Goal: Complete application form: Complete application form

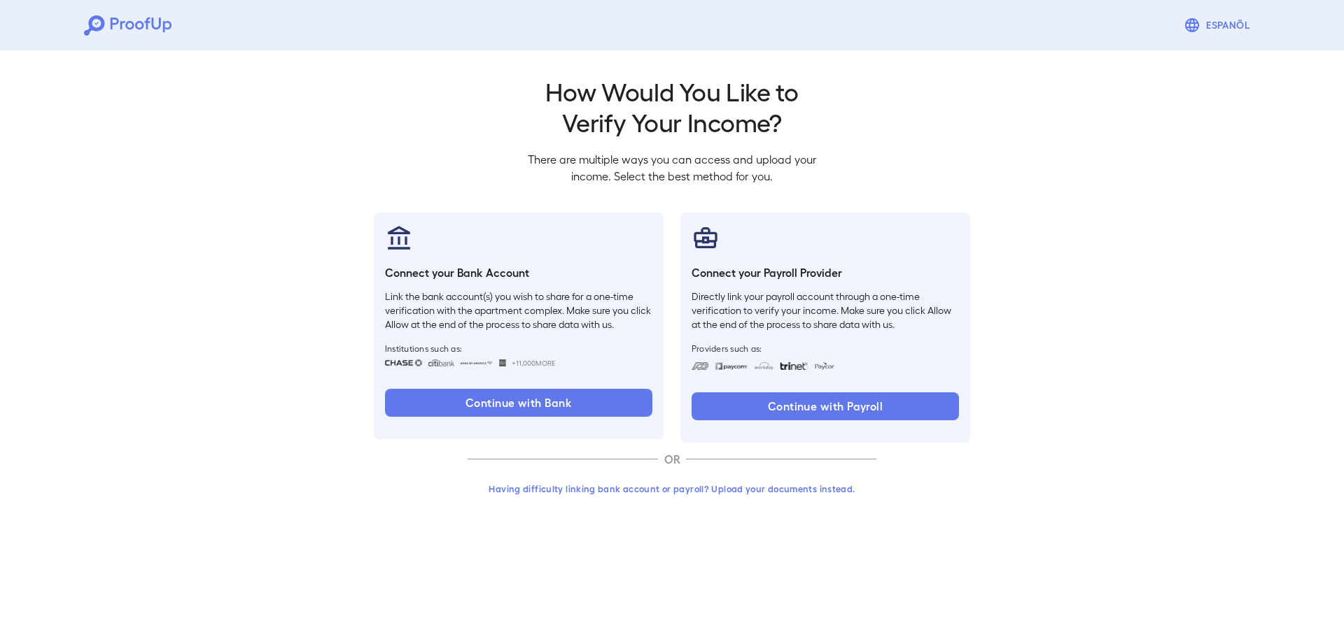
click at [655, 486] on button "Having difficulty linking bank account or payroll? Upload your documents instea…" at bounding box center [671, 489] width 409 height 25
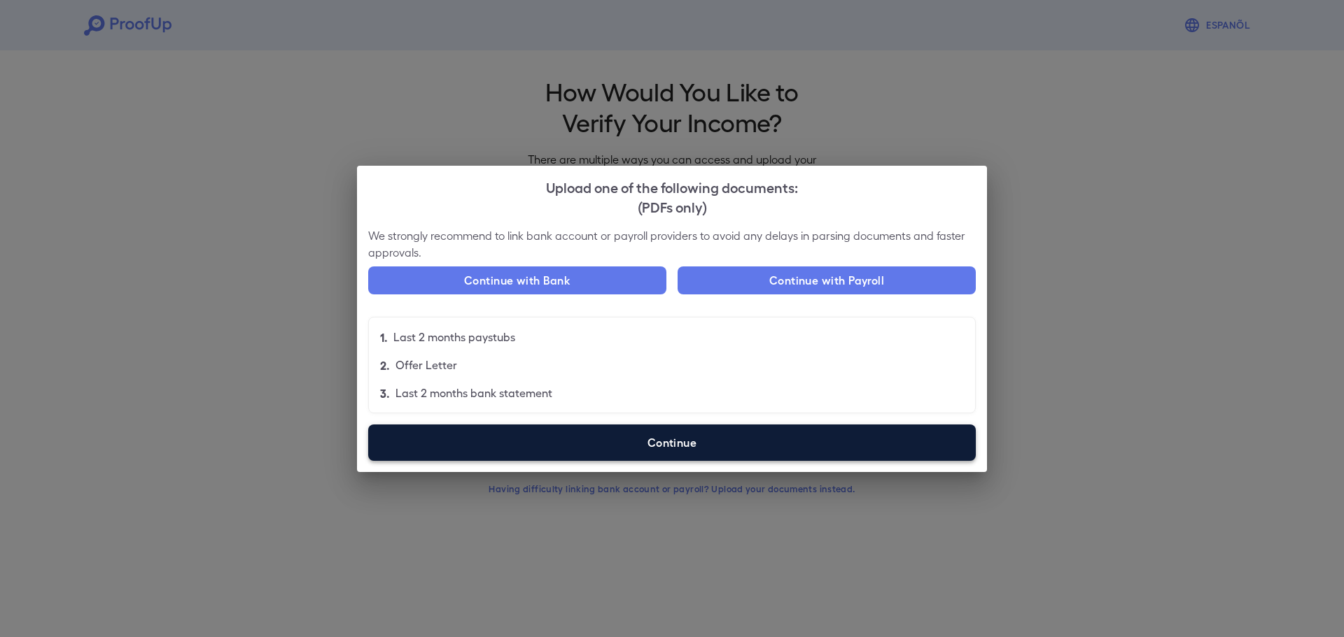
click at [609, 438] on label "Continue" at bounding box center [671, 443] width 607 height 36
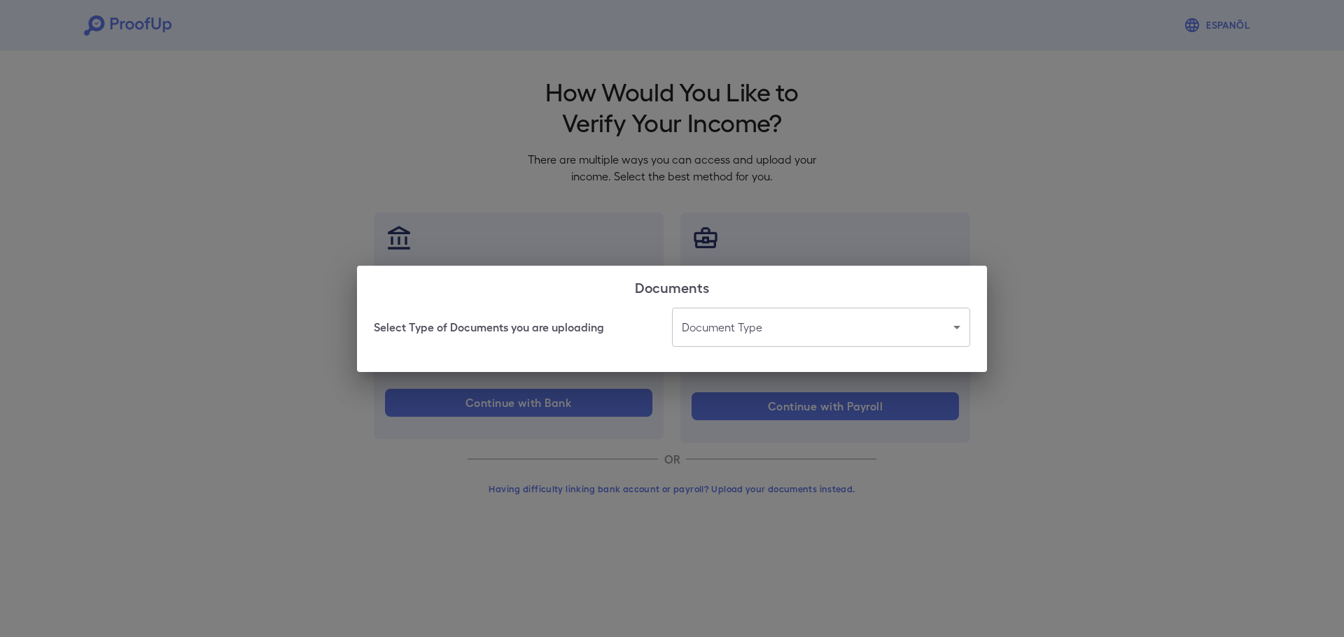
click at [756, 333] on body "Espanõl Go back How Would You Like to Verify Your Income? There are multiple wa…" at bounding box center [672, 267] width 1344 height 535
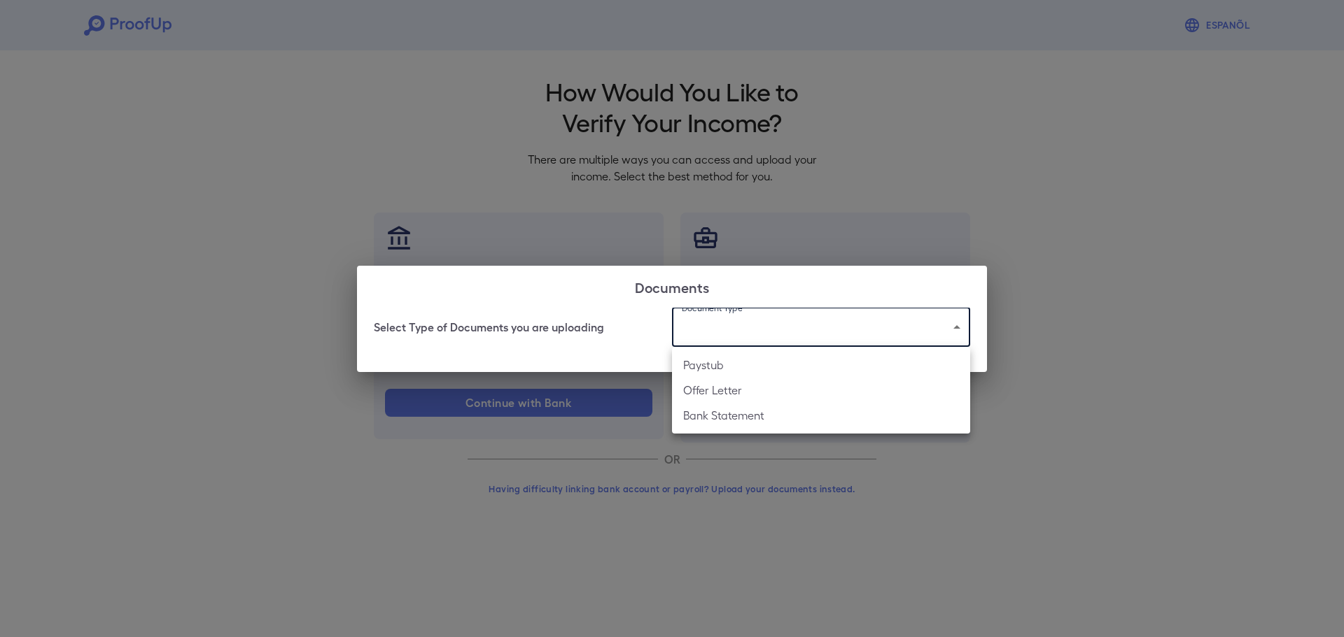
click at [751, 371] on li "Paystub" at bounding box center [821, 365] width 298 height 25
type input "*******"
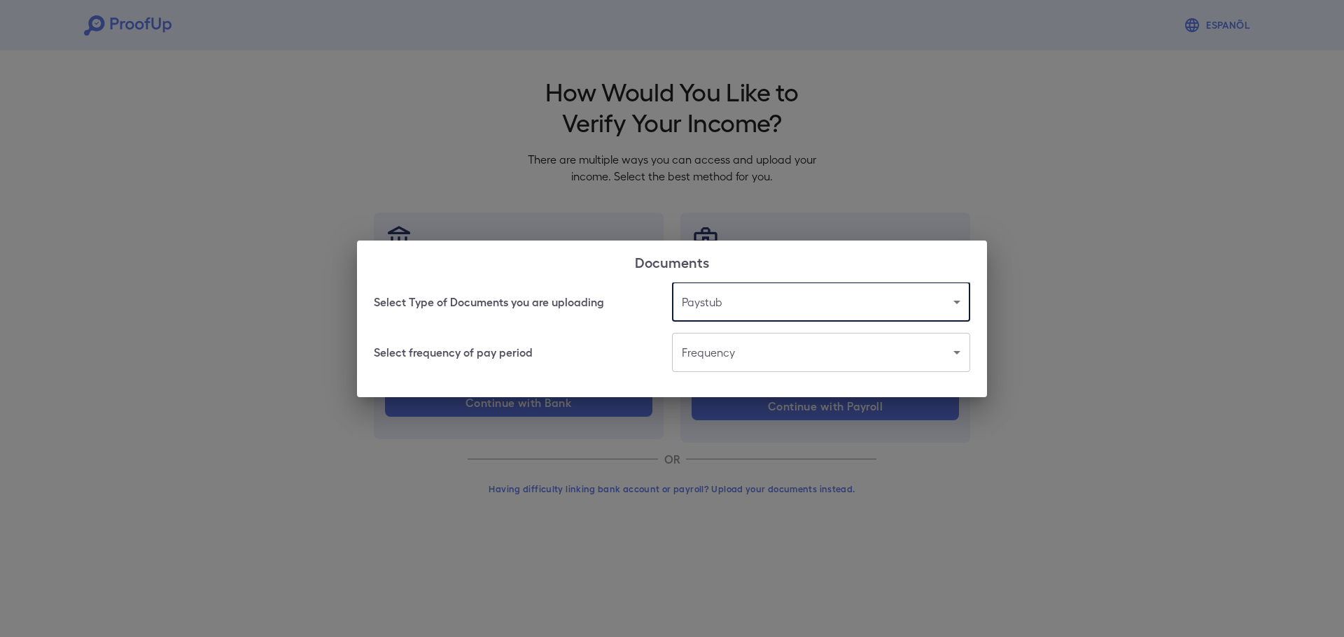
click at [747, 355] on body "Espanõl Go back How Would You Like to Verify Your Income? There are multiple wa…" at bounding box center [672, 267] width 1344 height 535
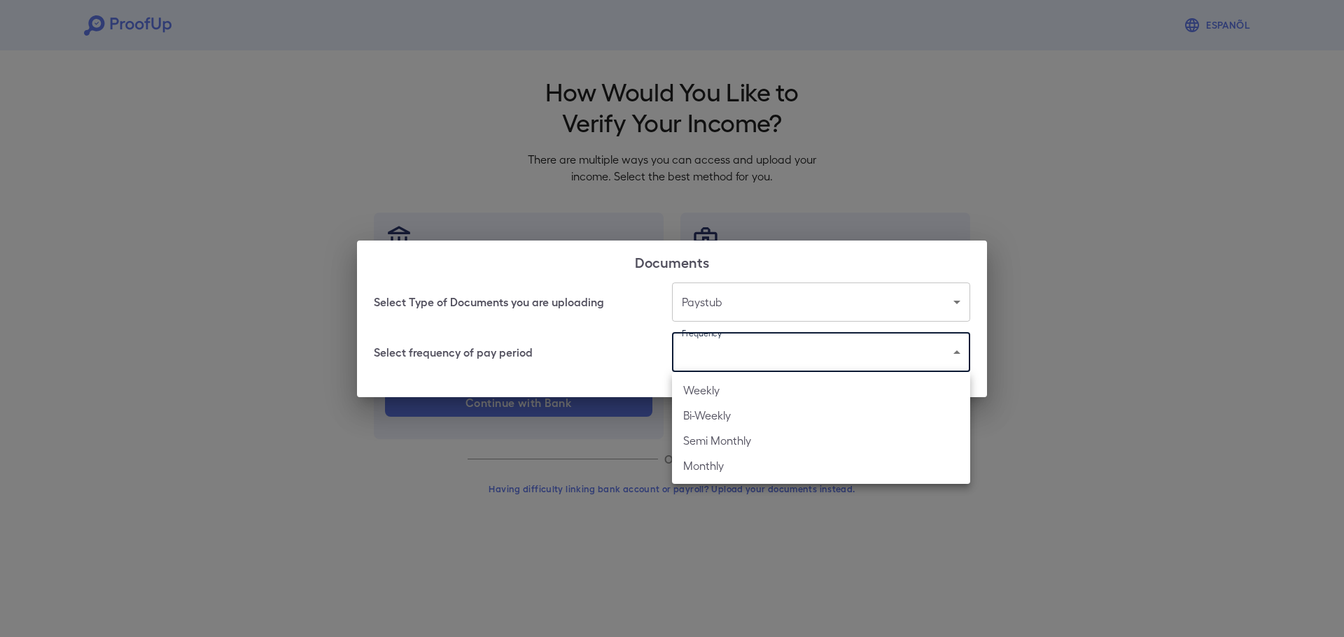
click at [728, 395] on li "Weekly" at bounding box center [821, 390] width 298 height 25
type input "******"
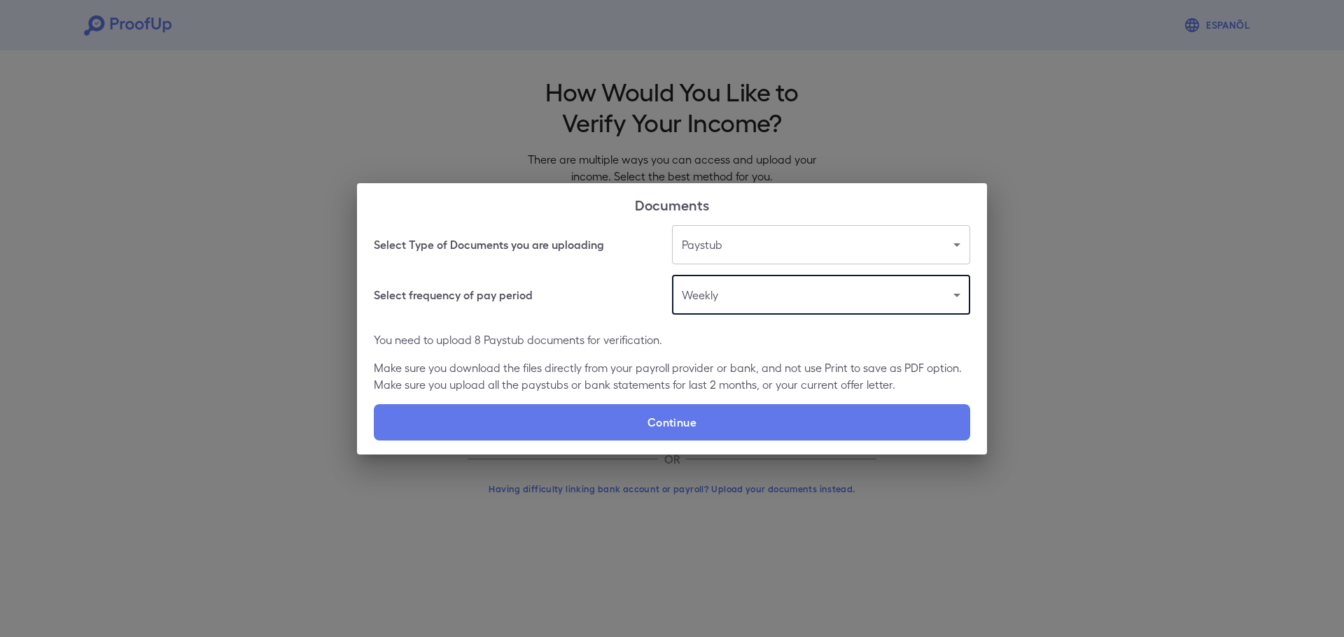
click at [719, 371] on p "Make sure you download the files directly from your payroll provider or bank, a…" at bounding box center [672, 377] width 596 height 34
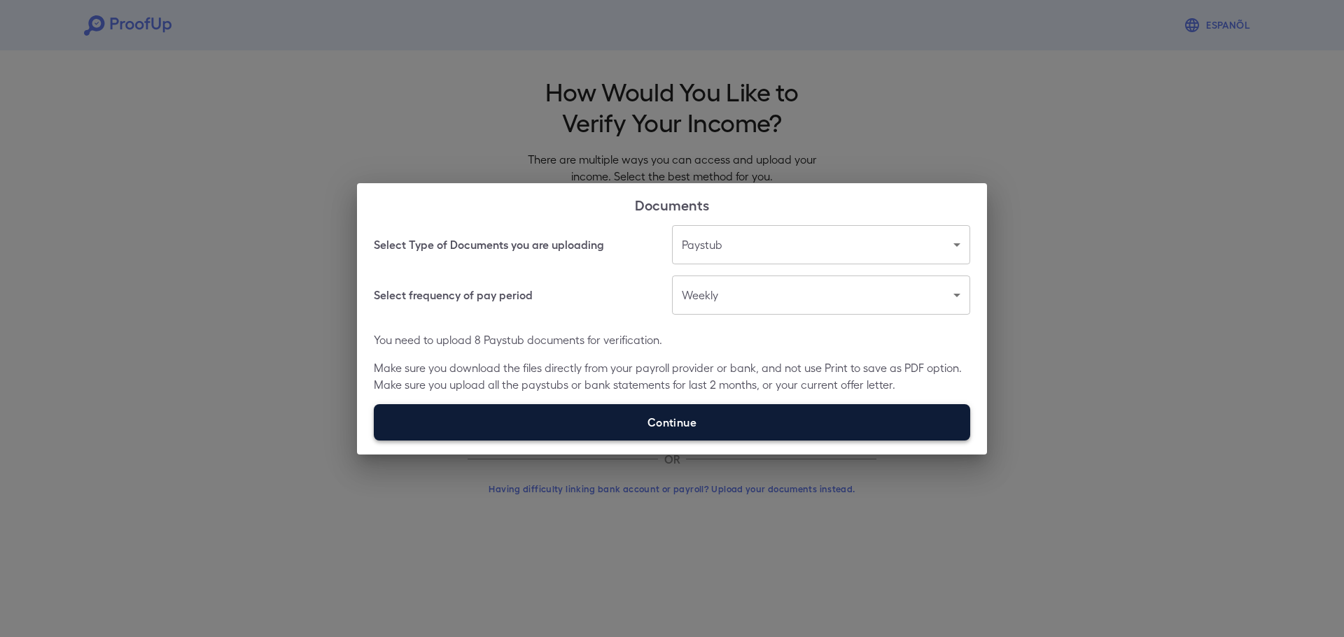
click at [510, 416] on label "Continue" at bounding box center [672, 422] width 596 height 36
click at [374, 440] on input "Continue" at bounding box center [374, 440] width 1 height 1
click at [632, 428] on label "Continue" at bounding box center [672, 422] width 596 height 36
click at [374, 440] on input "Continue" at bounding box center [374, 440] width 1 height 1
type input "**********"
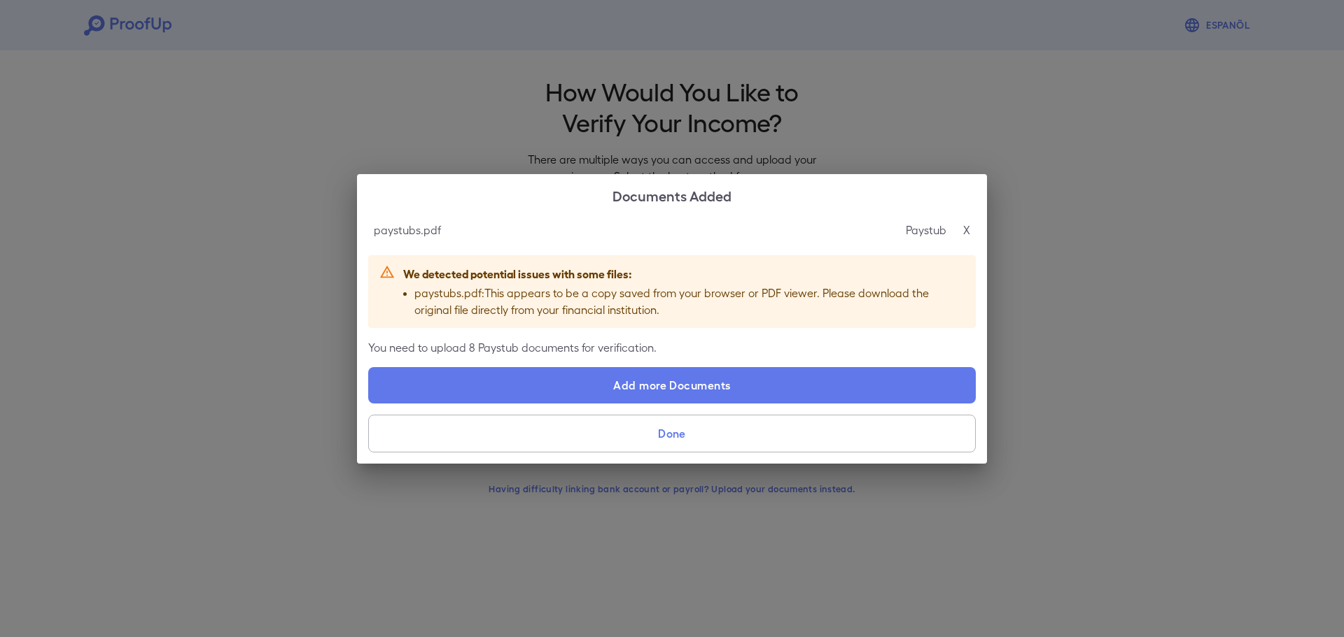
click at [966, 226] on p "X" at bounding box center [966, 230] width 7 height 17
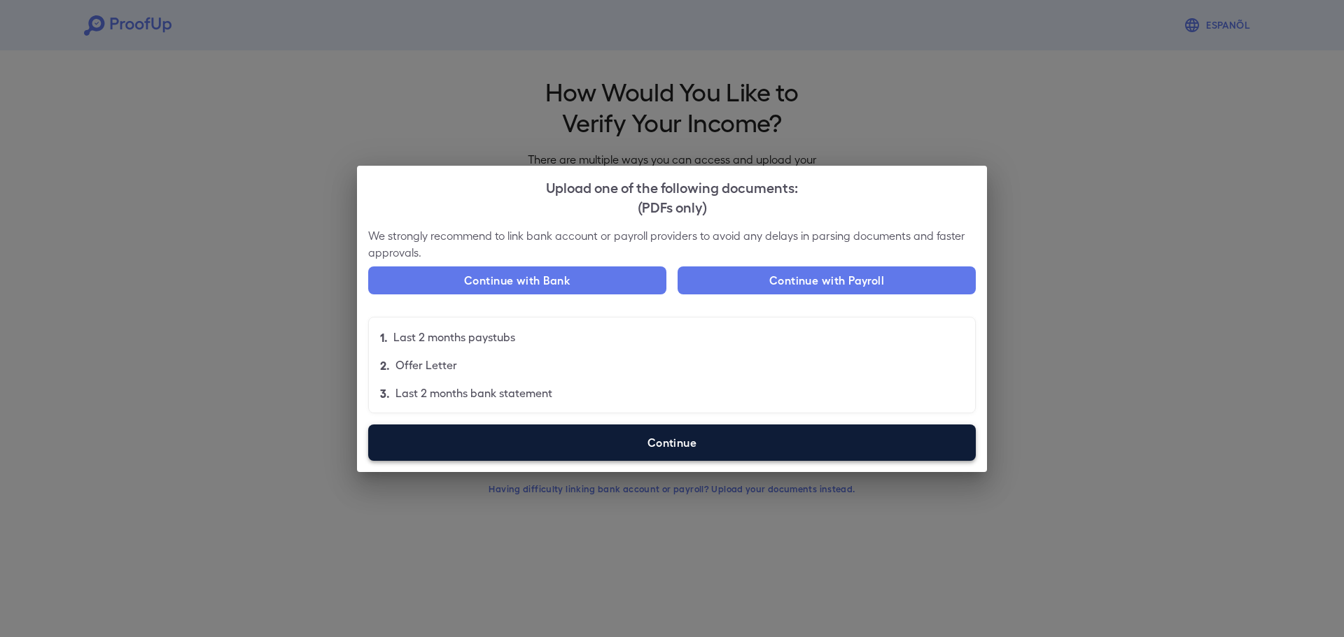
click at [682, 443] on label "Continue" at bounding box center [671, 443] width 607 height 36
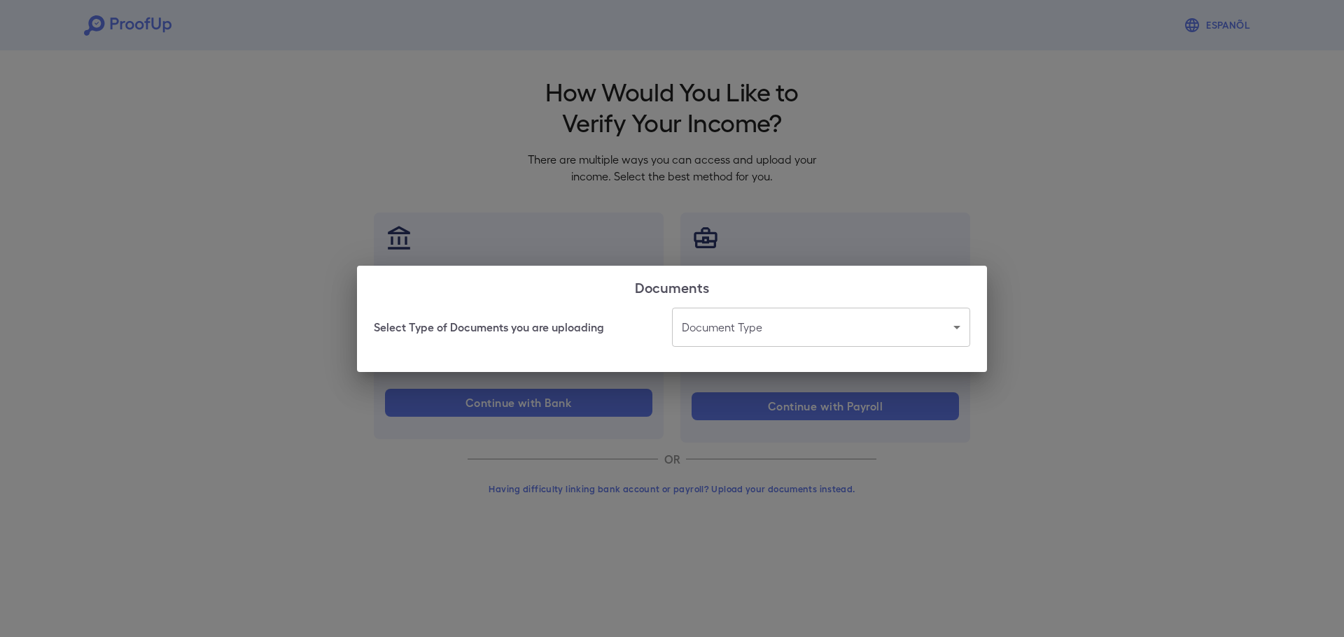
click at [756, 321] on body "Espanõl Go back How Would You Like to Verify Your Income? There are multiple wa…" at bounding box center [672, 267] width 1344 height 535
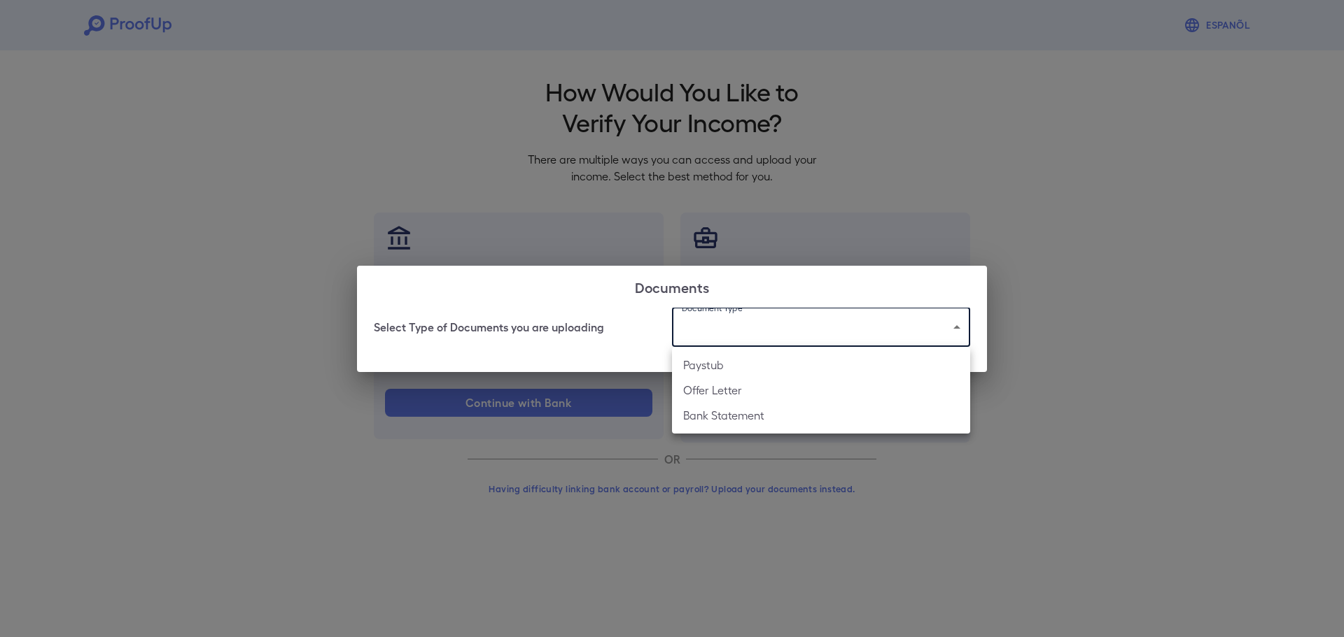
click at [728, 360] on li "Paystub" at bounding box center [821, 365] width 298 height 25
type input "*******"
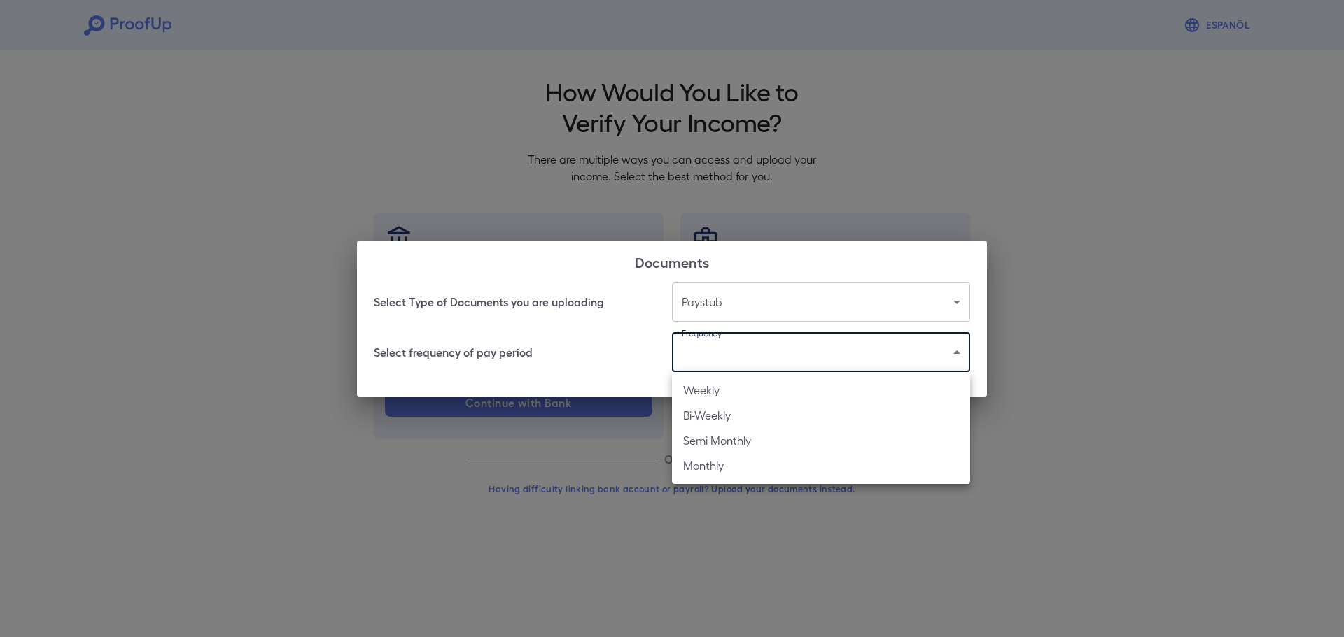
click at [735, 355] on body "Espanõl Go back How Would You Like to Verify Your Income? There are multiple wa…" at bounding box center [672, 267] width 1344 height 535
click at [718, 386] on li "Weekly" at bounding box center [821, 390] width 298 height 25
type input "******"
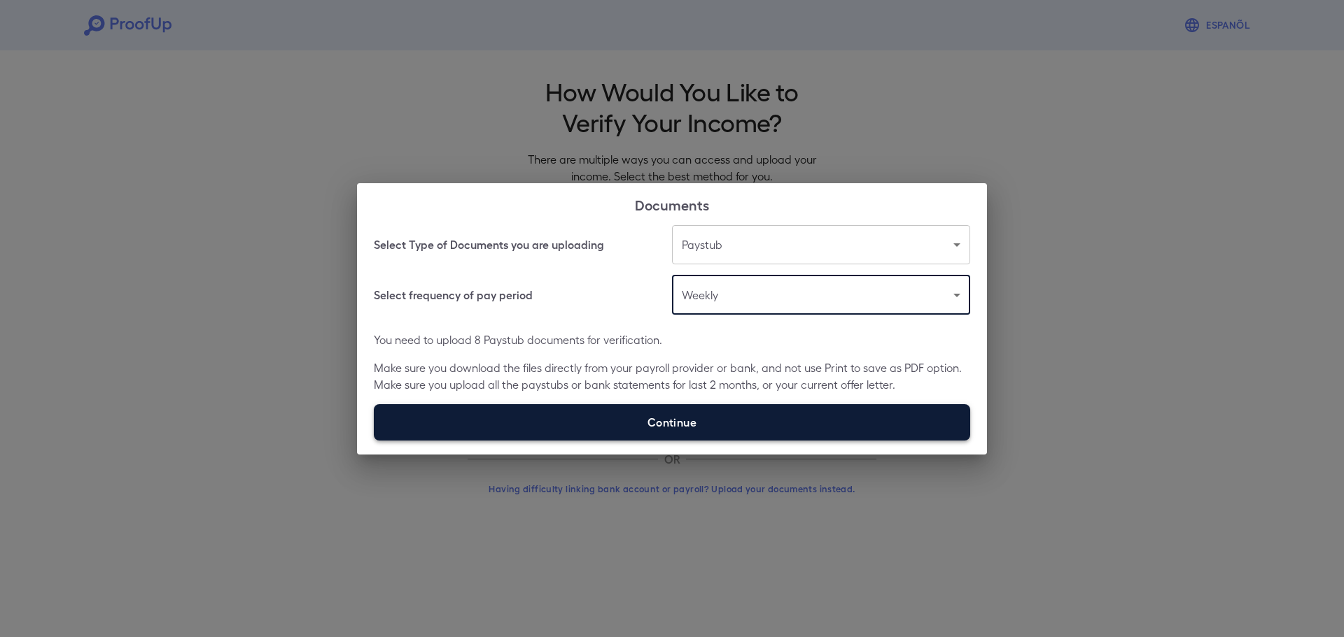
click at [719, 413] on label "Continue" at bounding box center [672, 422] width 596 height 36
click at [374, 440] on input "Continue" at bounding box center [374, 440] width 1 height 1
type input "**********"
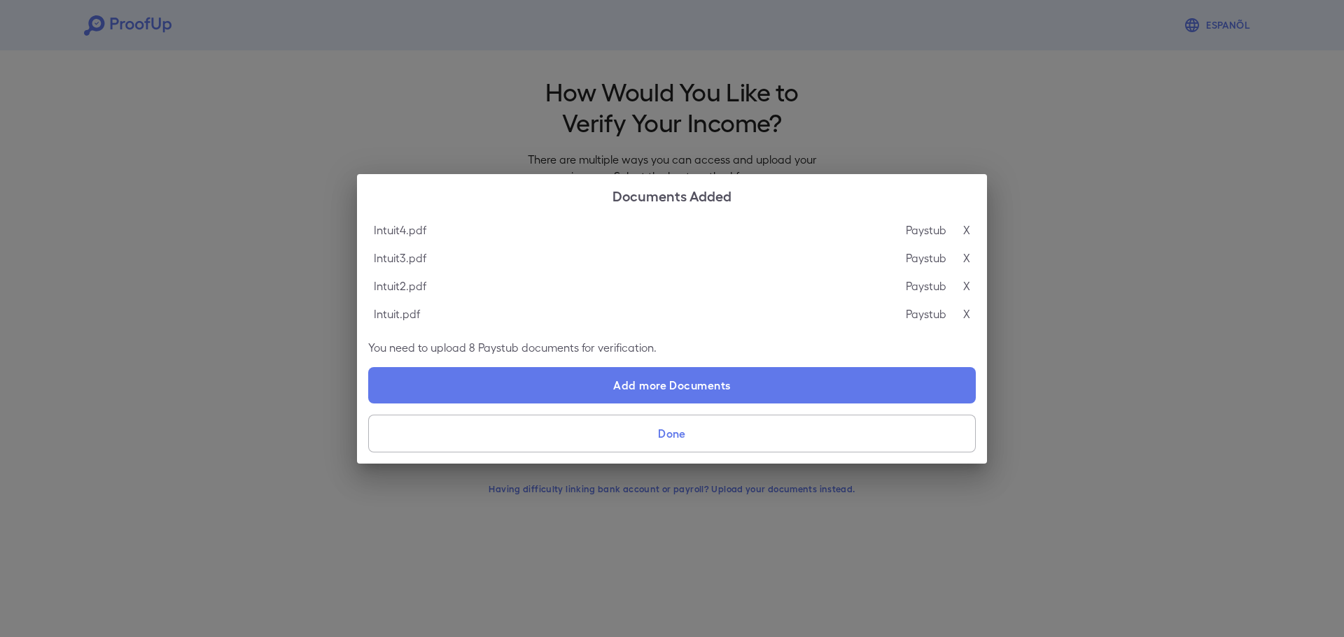
click at [672, 438] on button "Done" at bounding box center [671, 434] width 607 height 38
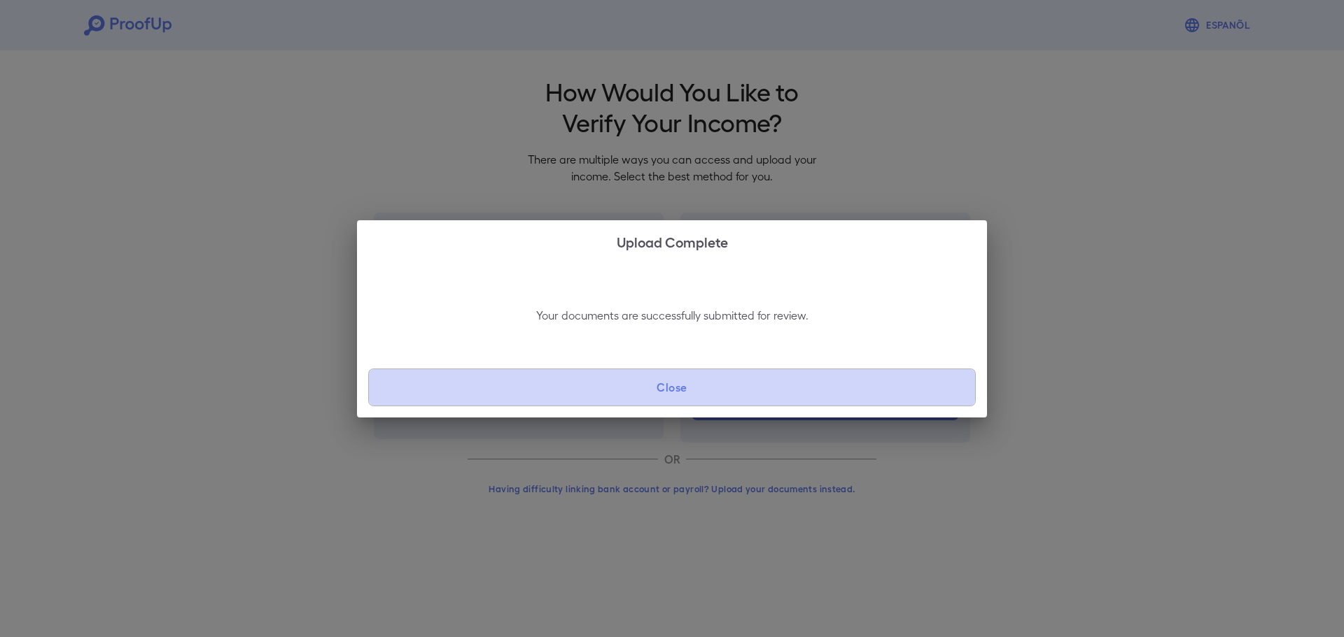
click at [635, 390] on button "Close" at bounding box center [671, 388] width 607 height 38
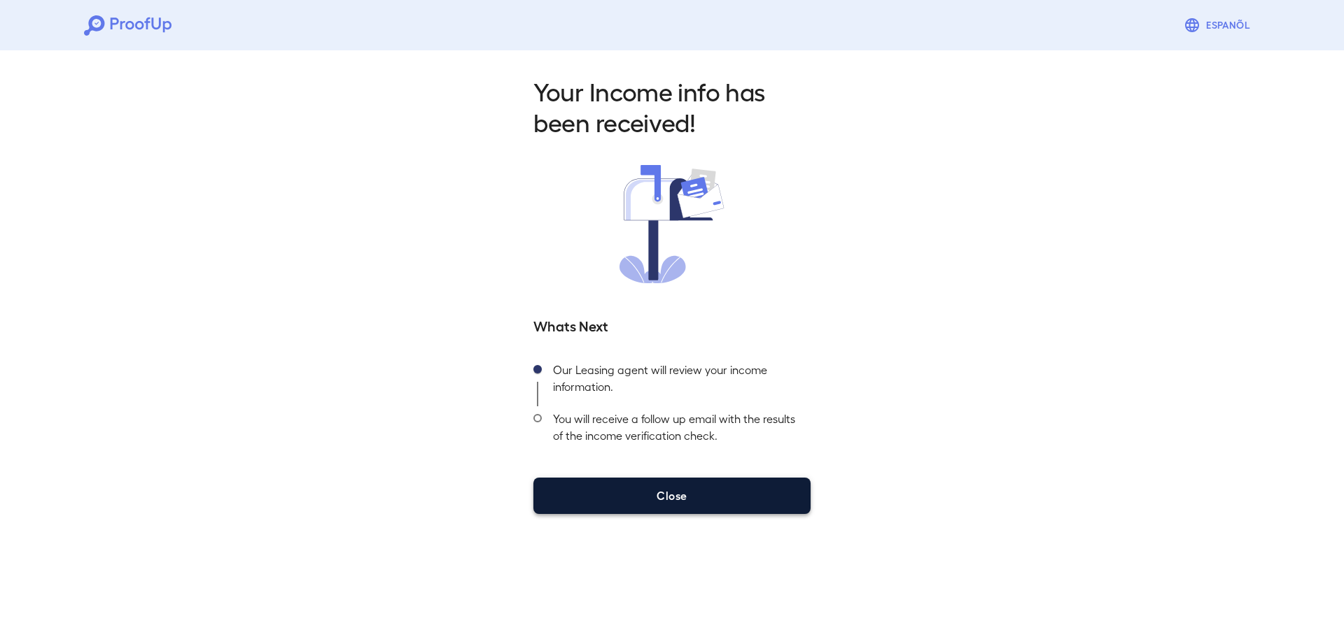
click at [721, 497] on button "Close" at bounding box center [671, 496] width 277 height 36
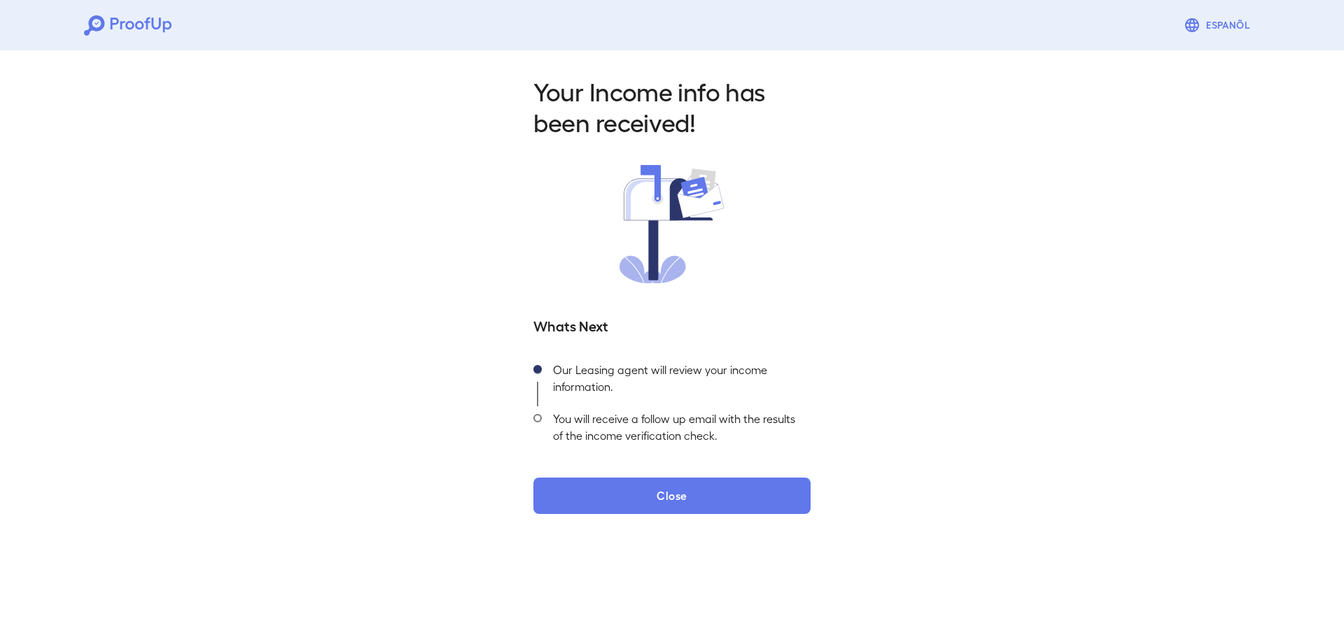
drag, startPoint x: 209, startPoint y: 245, endPoint x: 241, endPoint y: 258, distance: 34.8
click at [209, 245] on div "Your Income info has been received! Whats Next Our Leasing agent will review yo…" at bounding box center [672, 291] width 1344 height 492
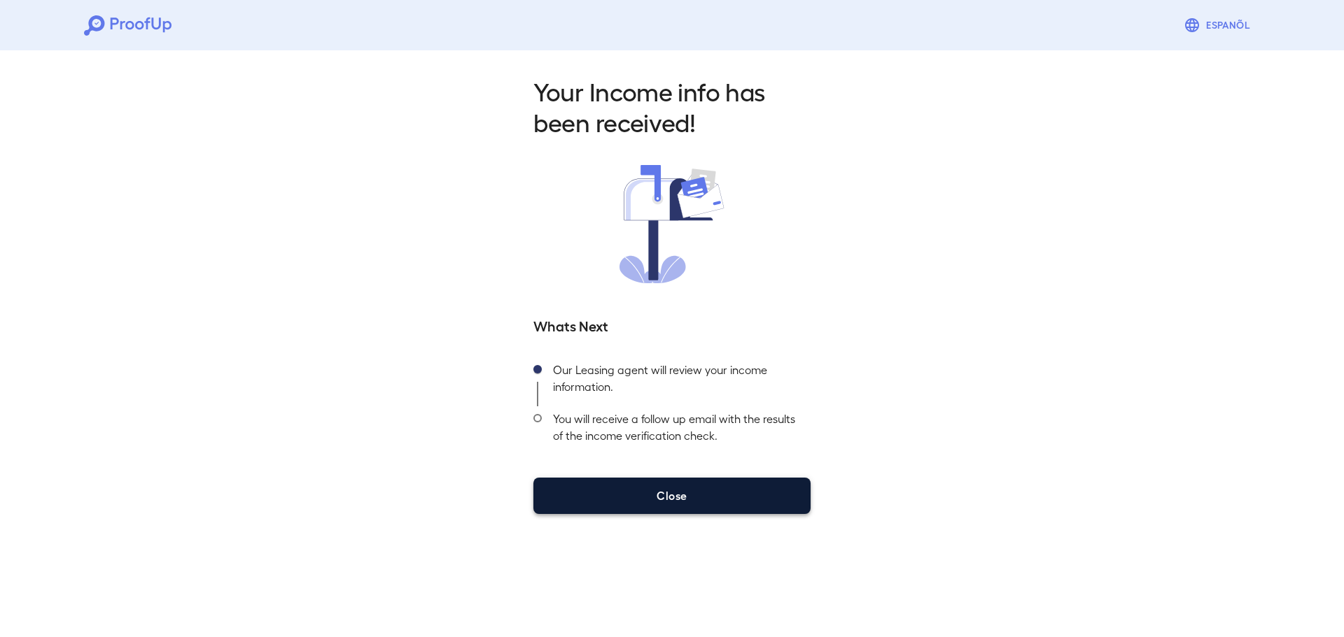
click at [655, 510] on button "Close" at bounding box center [671, 496] width 277 height 36
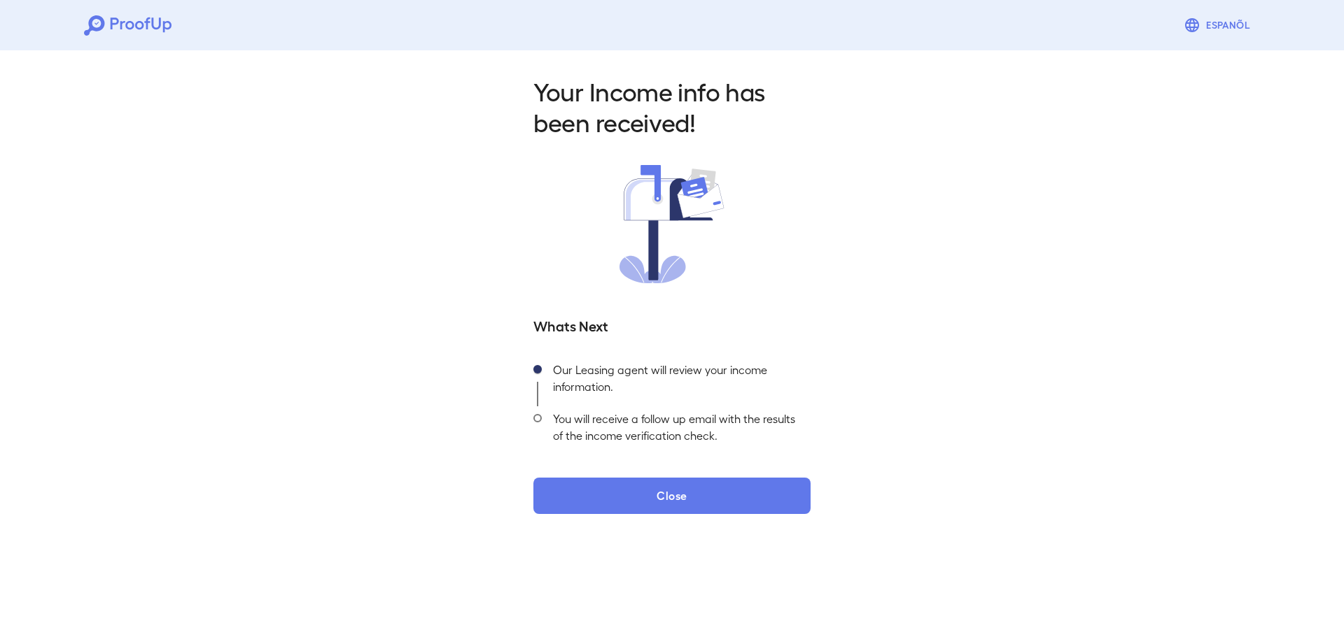
click at [324, 290] on div "Your Income info has been received! Whats Next Our Leasing agent will review yo…" at bounding box center [672, 291] width 1344 height 492
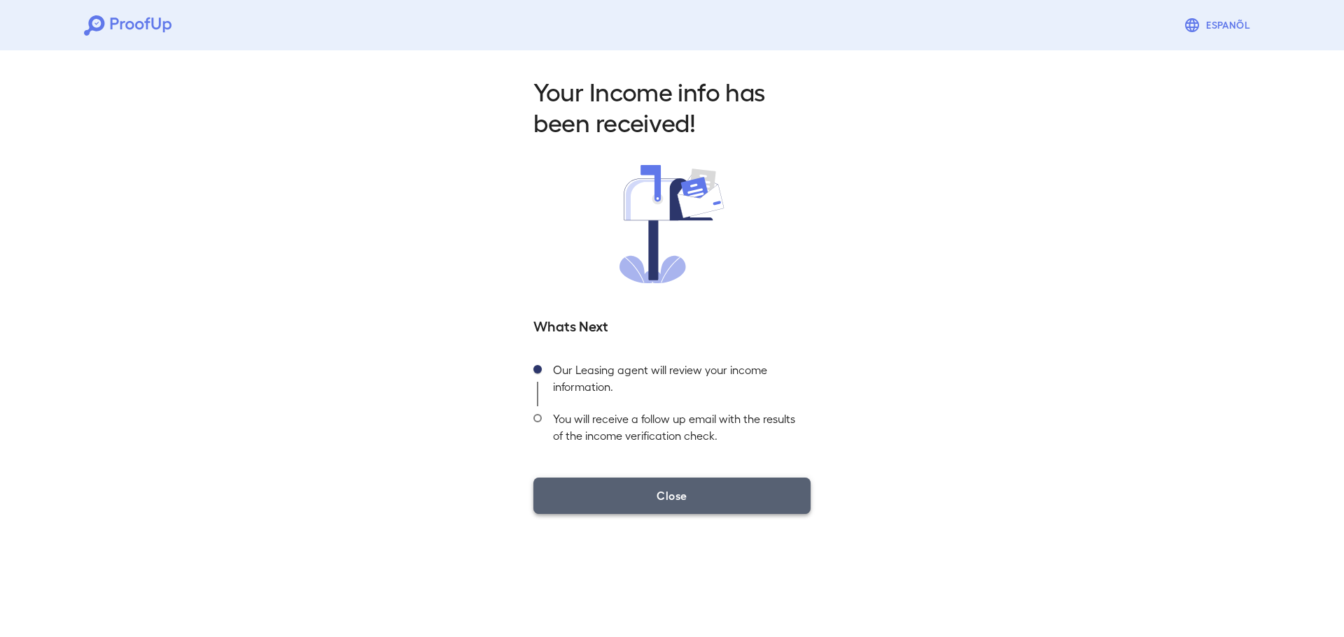
drag, startPoint x: 695, startPoint y: 491, endPoint x: 676, endPoint y: 497, distance: 19.7
click at [695, 491] on button "Close" at bounding box center [671, 496] width 277 height 36
